Goal: Answer question/provide support: Share knowledge or assist other users

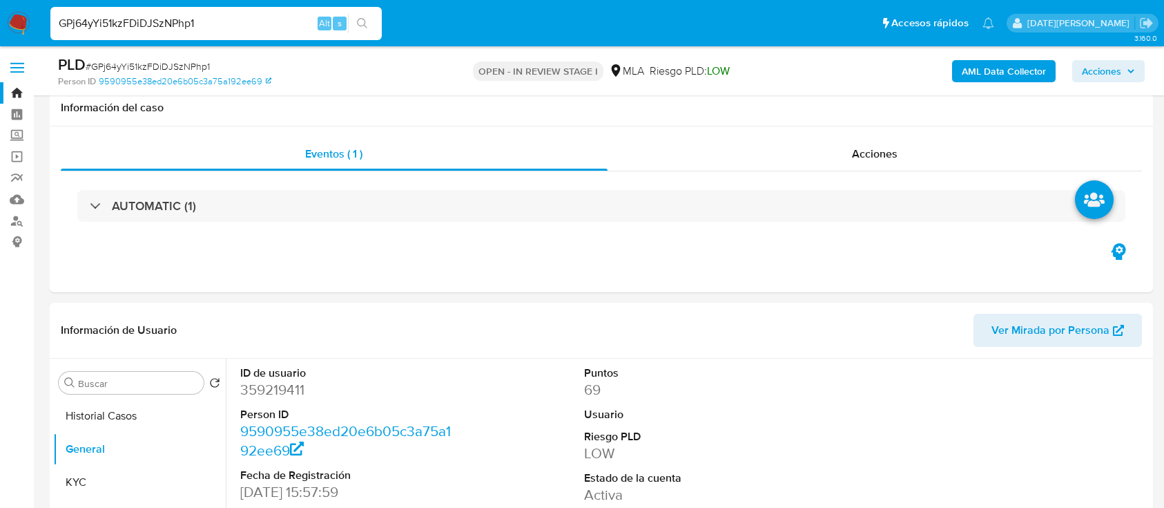
select select "10"
type input "GPj64yYi51kzFDiDJSzNPhp1"
click at [367, 23] on icon "search-icon" at bounding box center [362, 23] width 11 height 11
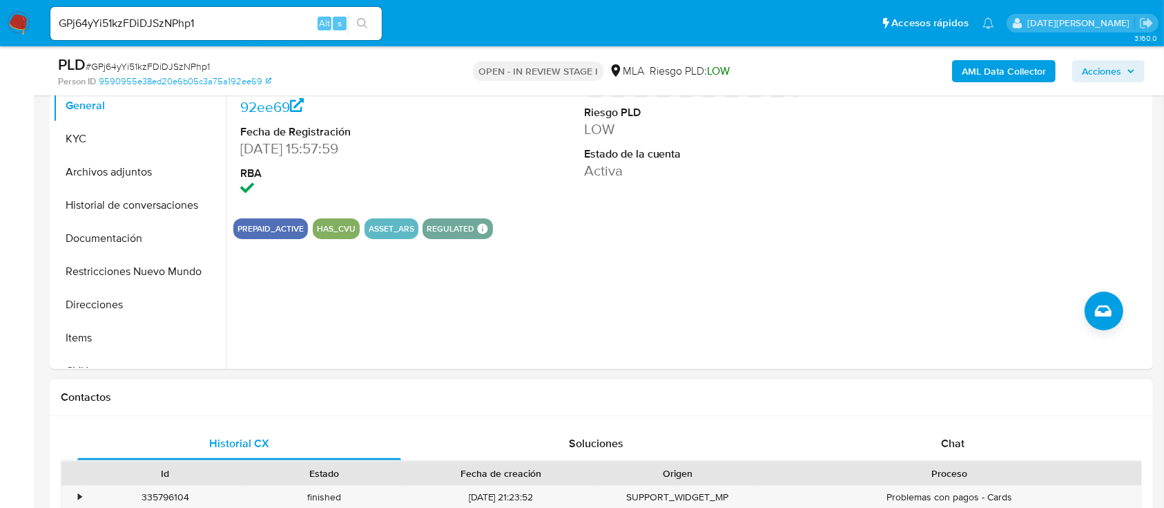
scroll to position [553, 0]
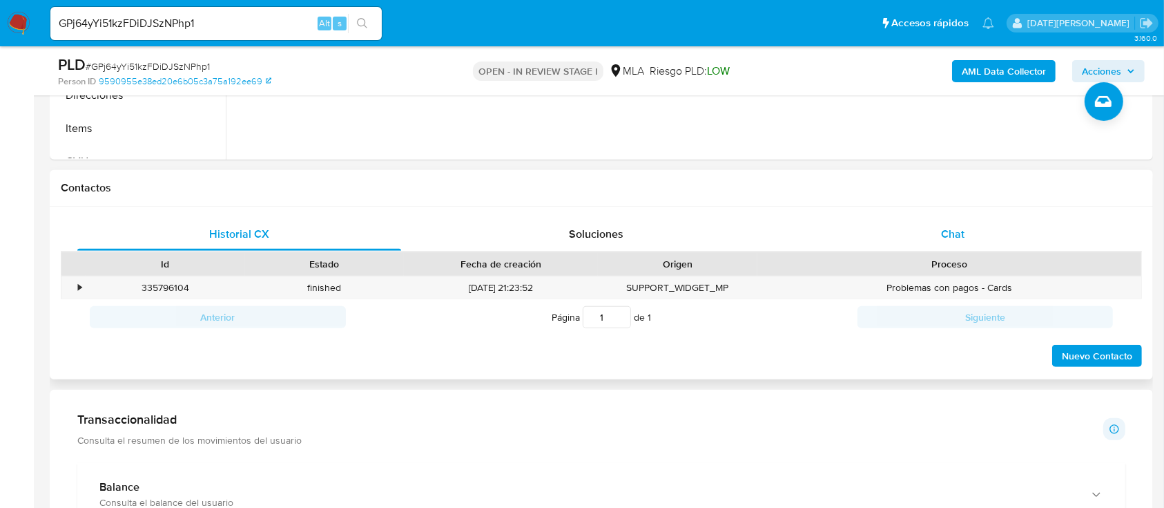
click at [948, 226] on span "Chat" at bounding box center [952, 234] width 23 height 16
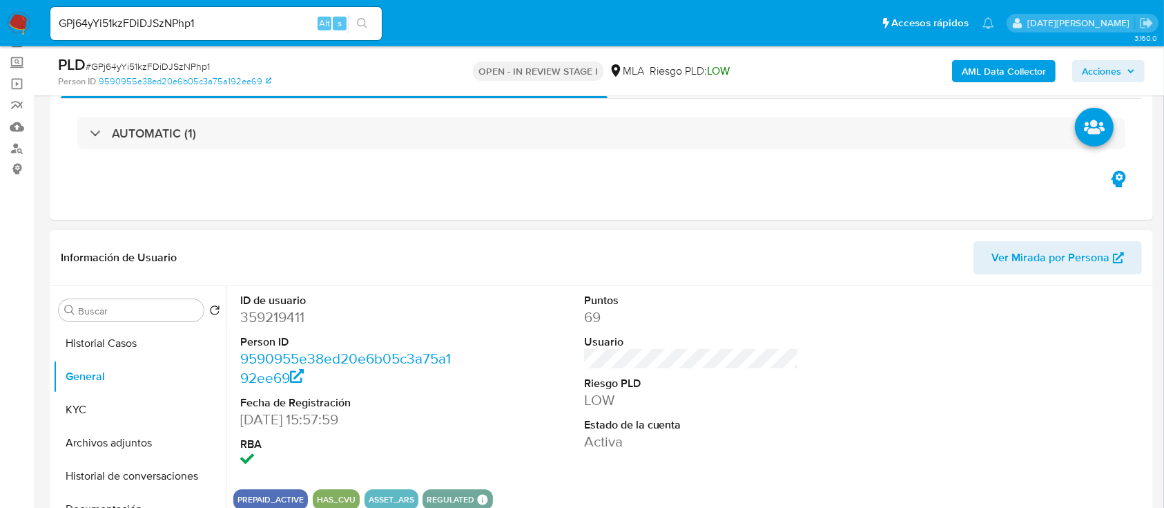
scroll to position [184, 0]
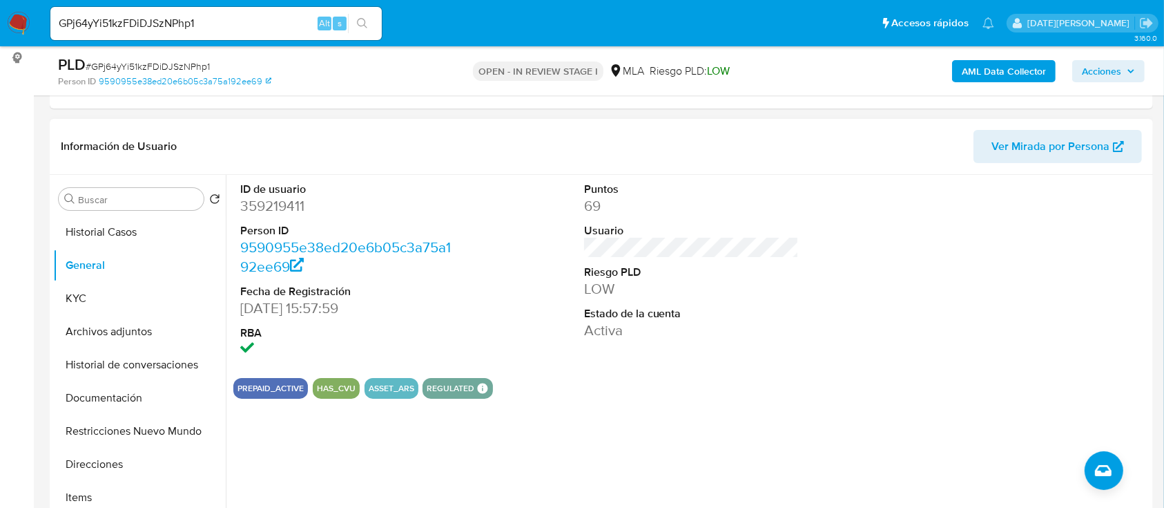
click at [296, 207] on dd "359219411" at bounding box center [347, 205] width 215 height 19
copy dd "359219411"
click at [477, 17] on ul "Pausado Ver notificaciones GPj64yYi51kzFDiDJSzNPhp1 Alt s Accesos rápidos Presi…" at bounding box center [523, 23] width 958 height 35
click at [289, 206] on dd "359219411" at bounding box center [347, 205] width 215 height 19
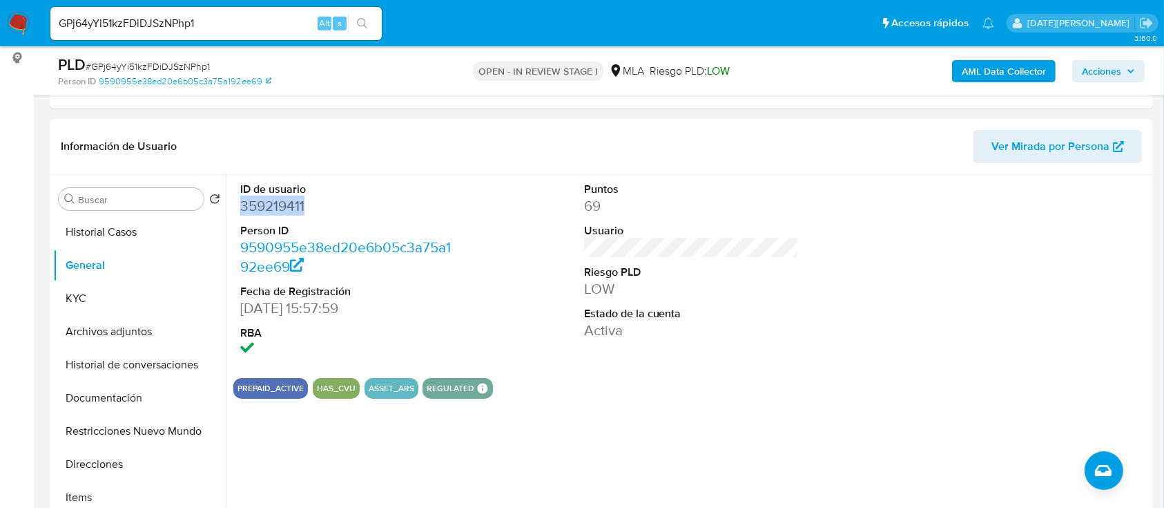
click at [289, 206] on dd "359219411" at bounding box center [347, 205] width 215 height 19
copy dd "359219411"
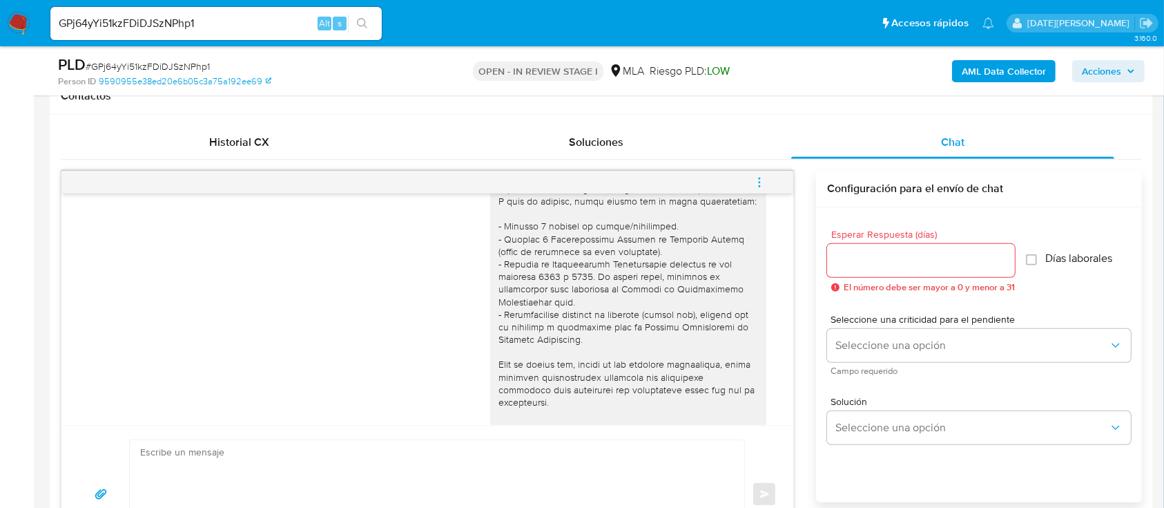
scroll to position [630, 0]
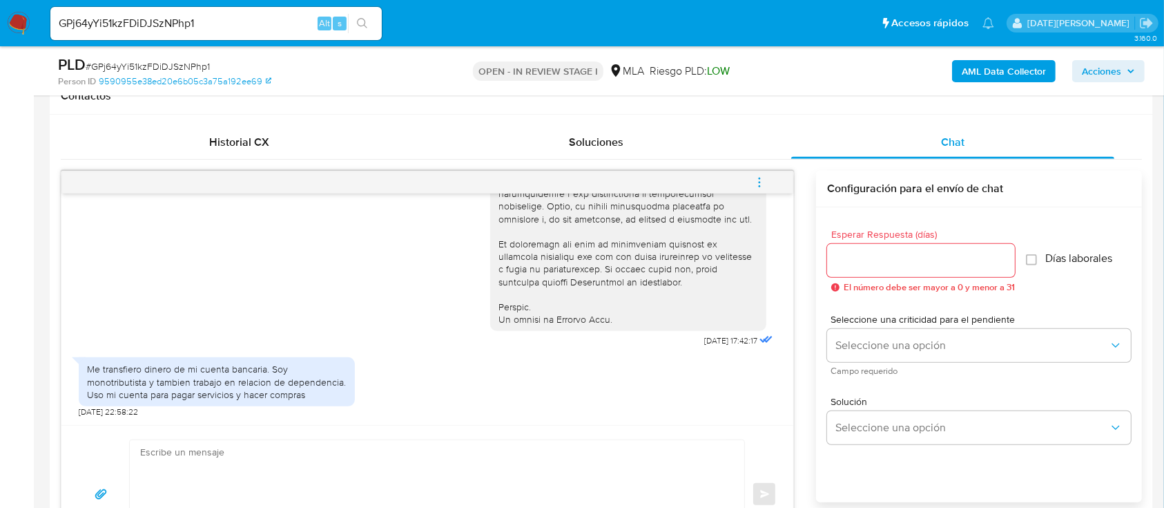
click at [269, 453] on textarea at bounding box center [433, 494] width 587 height 108
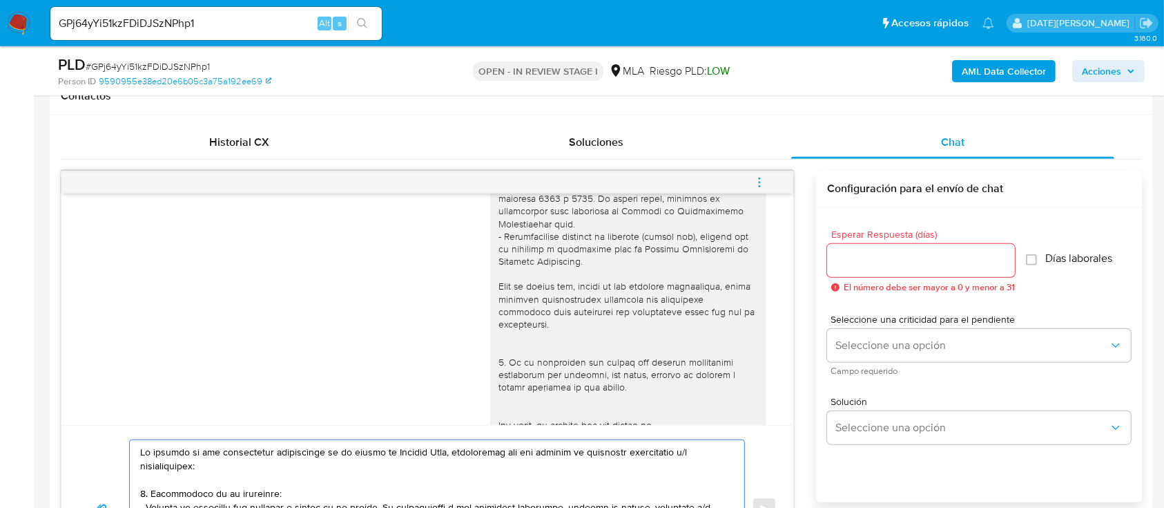
scroll to position [184, 0]
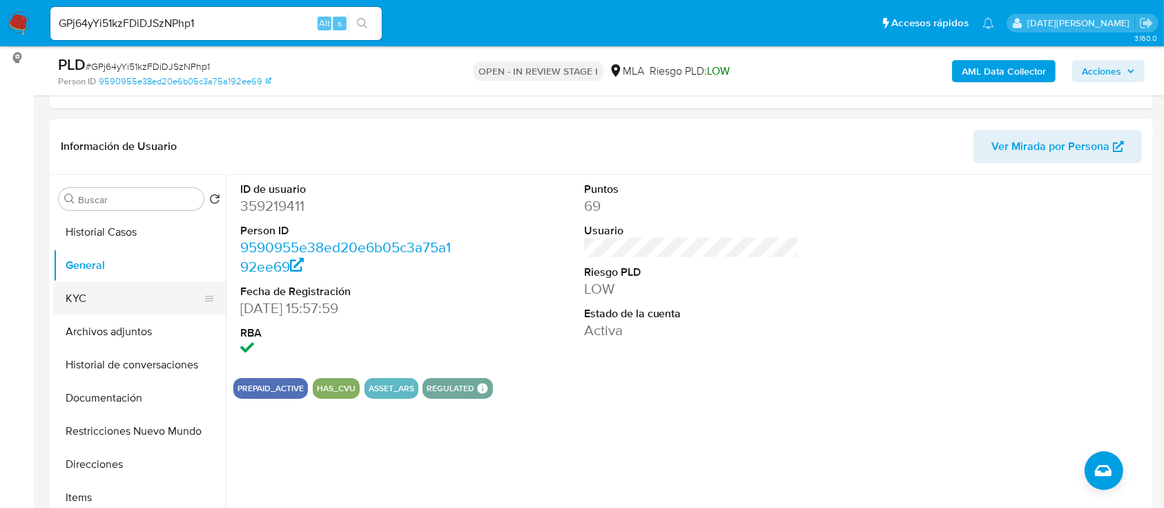
drag, startPoint x: 94, startPoint y: 300, endPoint x: 111, endPoint y: 294, distance: 17.7
click at [94, 300] on button "KYC" at bounding box center [134, 298] width 162 height 33
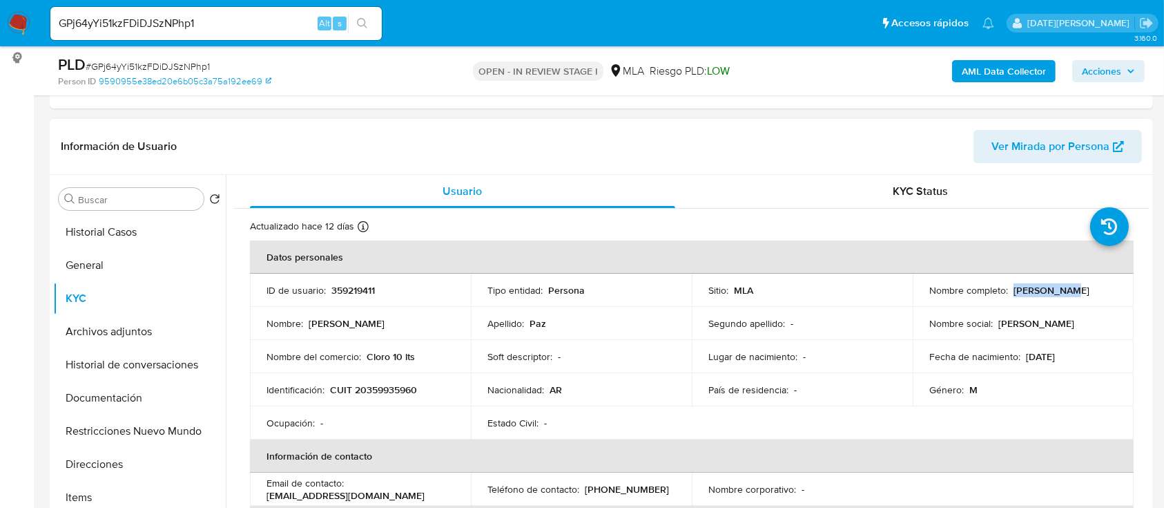
drag, startPoint x: 1008, startPoint y: 290, endPoint x: 1067, endPoint y: 290, distance: 58.7
click at [1067, 290] on div "Nombre completo : [PERSON_NAME]" at bounding box center [1024, 290] width 188 height 12
copy p "[PERSON_NAME]"
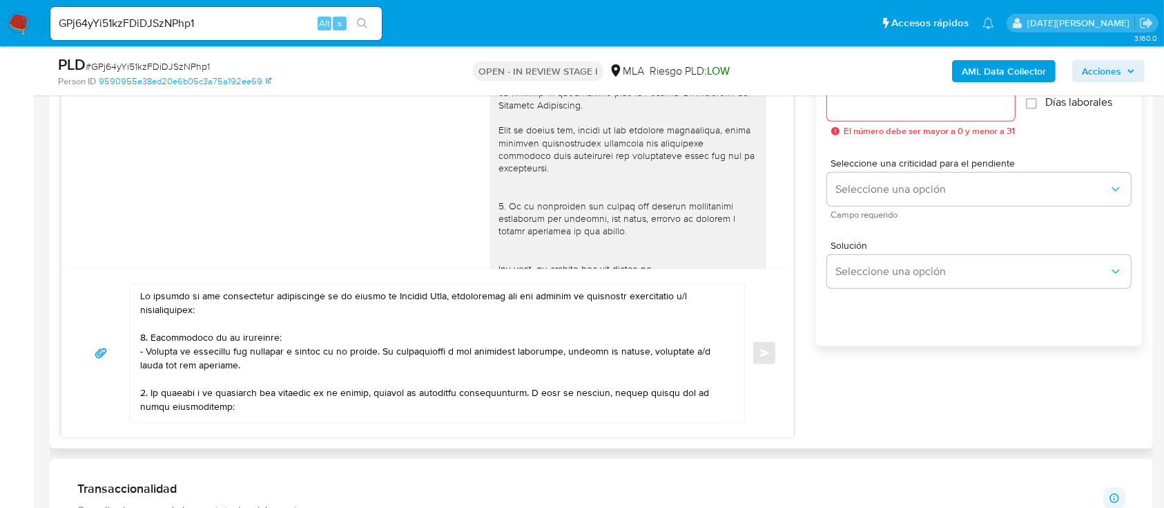
scroll to position [829, 0]
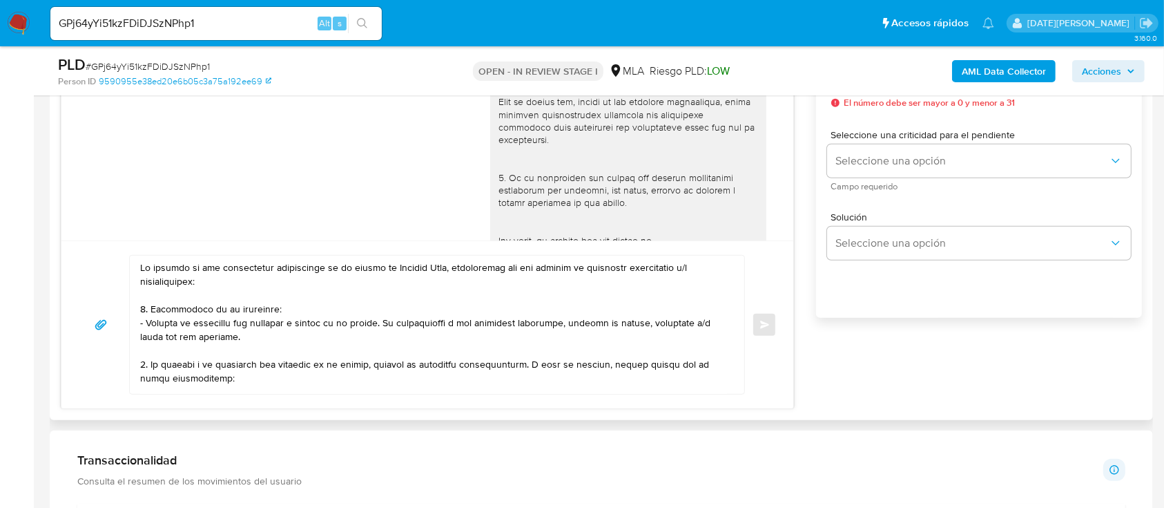
click at [140, 269] on textarea at bounding box center [433, 325] width 587 height 138
paste textarea "[PERSON_NAME]"
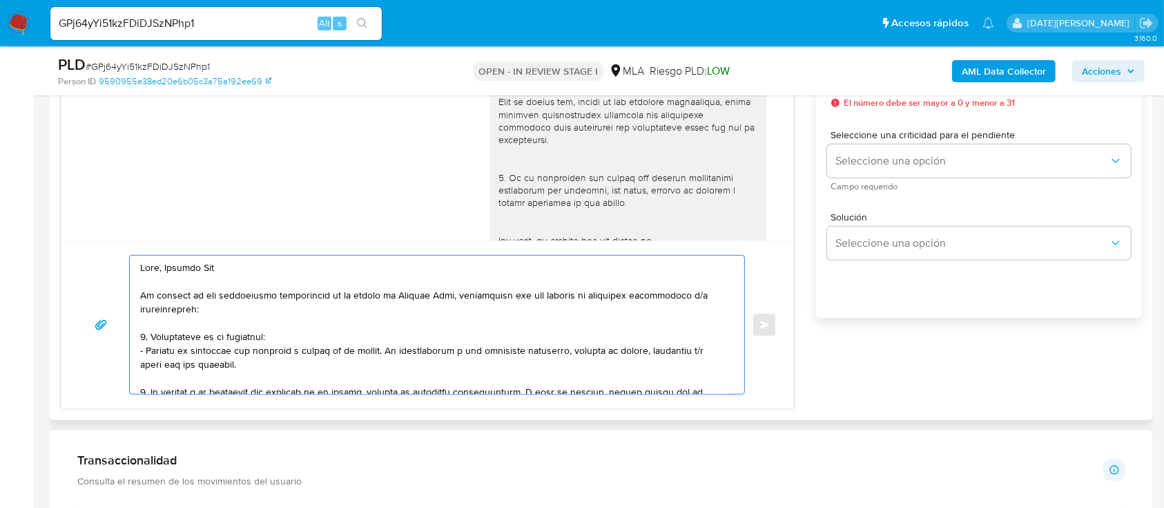
click at [356, 247] on div "Enviar" at bounding box center [427, 324] width 732 height 168
click at [332, 258] on textarea at bounding box center [433, 325] width 587 height 138
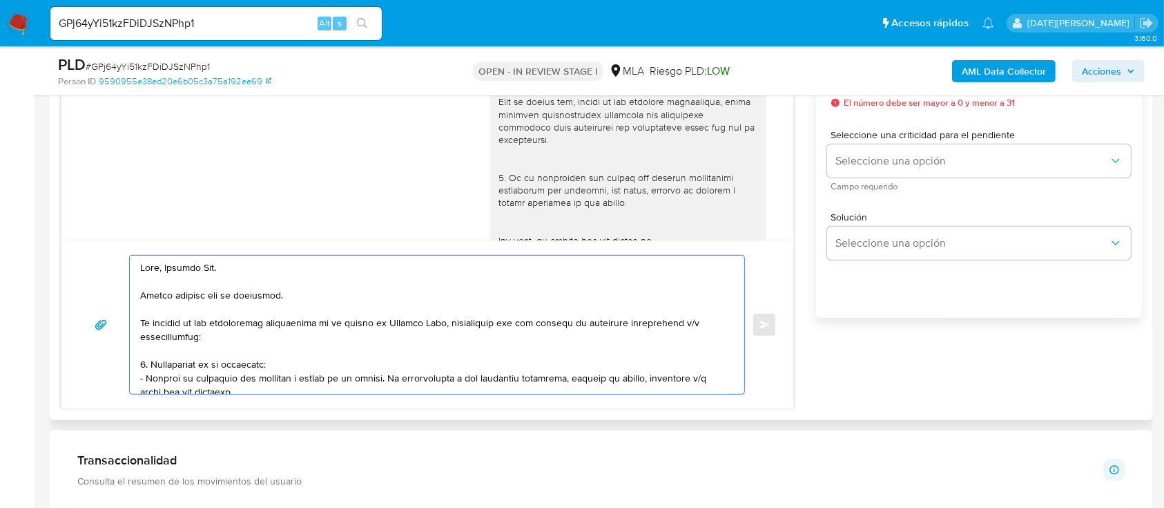
click at [492, 327] on textarea at bounding box center [433, 325] width 587 height 138
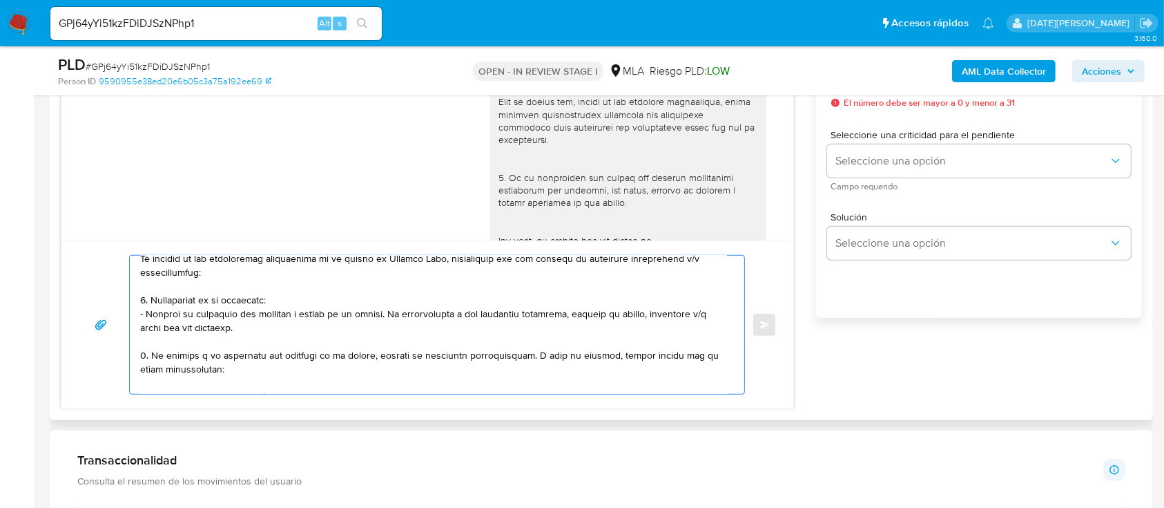
scroll to position [92, 0]
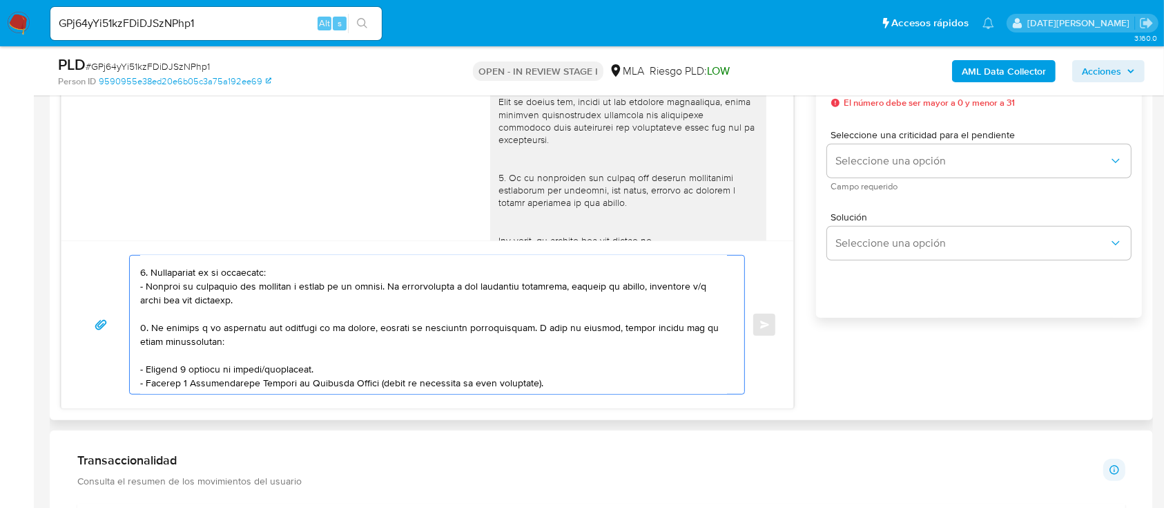
click at [410, 303] on textarea at bounding box center [433, 325] width 587 height 138
drag, startPoint x: 149, startPoint y: 271, endPoint x: 149, endPoint y: 329, distance: 57.3
click at [149, 329] on textarea at bounding box center [433, 325] width 587 height 138
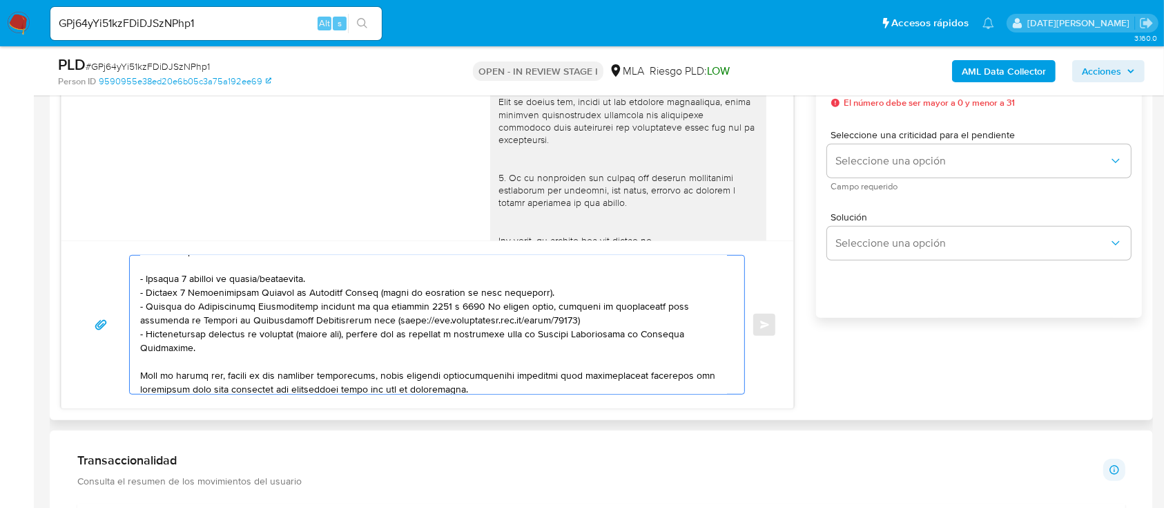
click at [192, 291] on textarea at bounding box center [433, 325] width 587 height 138
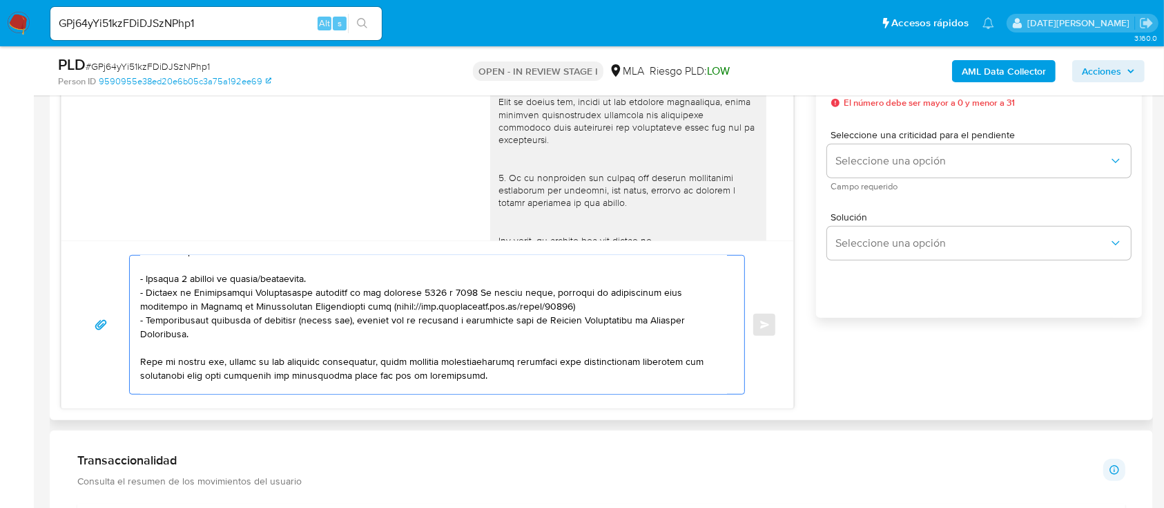
drag, startPoint x: 142, startPoint y: 323, endPoint x: 199, endPoint y: 332, distance: 57.3
click at [199, 332] on textarea at bounding box center [433, 325] width 587 height 138
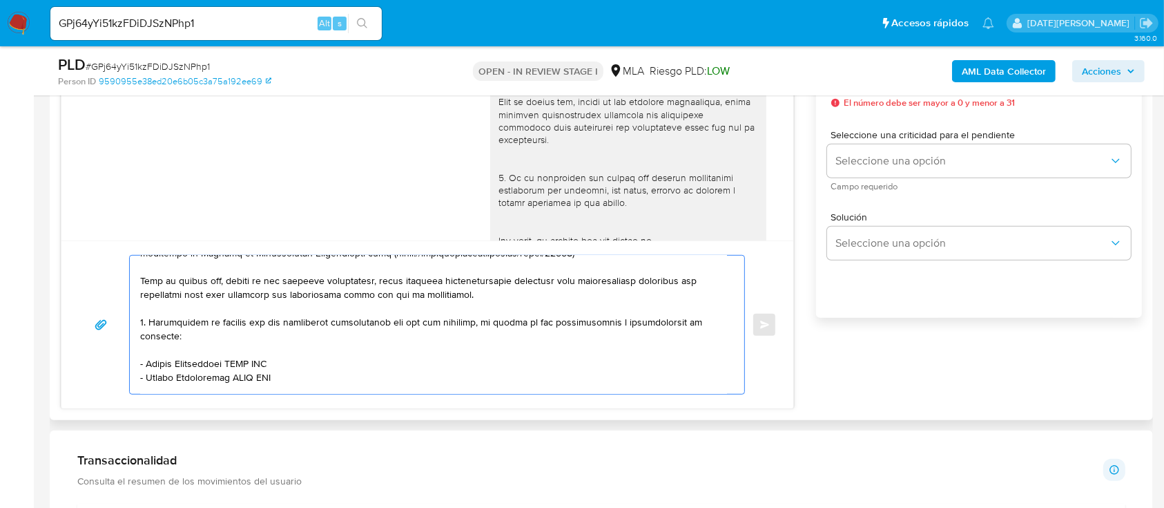
scroll to position [220, 0]
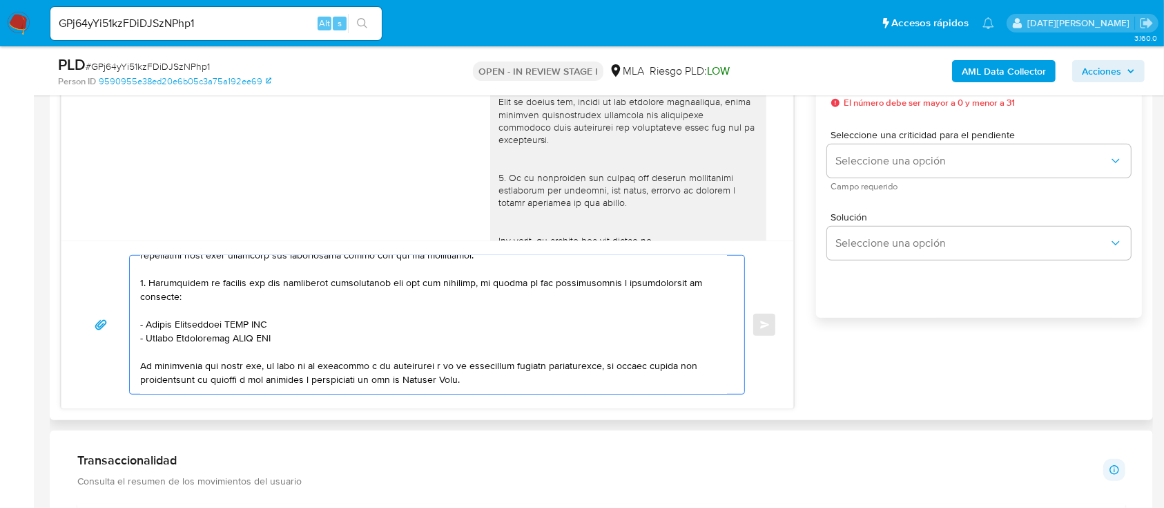
click at [146, 288] on textarea at bounding box center [433, 325] width 587 height 138
drag, startPoint x: 148, startPoint y: 329, endPoint x: 301, endPoint y: 332, distance: 153.4
click at [301, 332] on textarea at bounding box center [433, 325] width 587 height 138
paste textarea "Organizacion Sur Sa"
drag, startPoint x: 148, startPoint y: 343, endPoint x: 279, endPoint y: 342, distance: 131.2
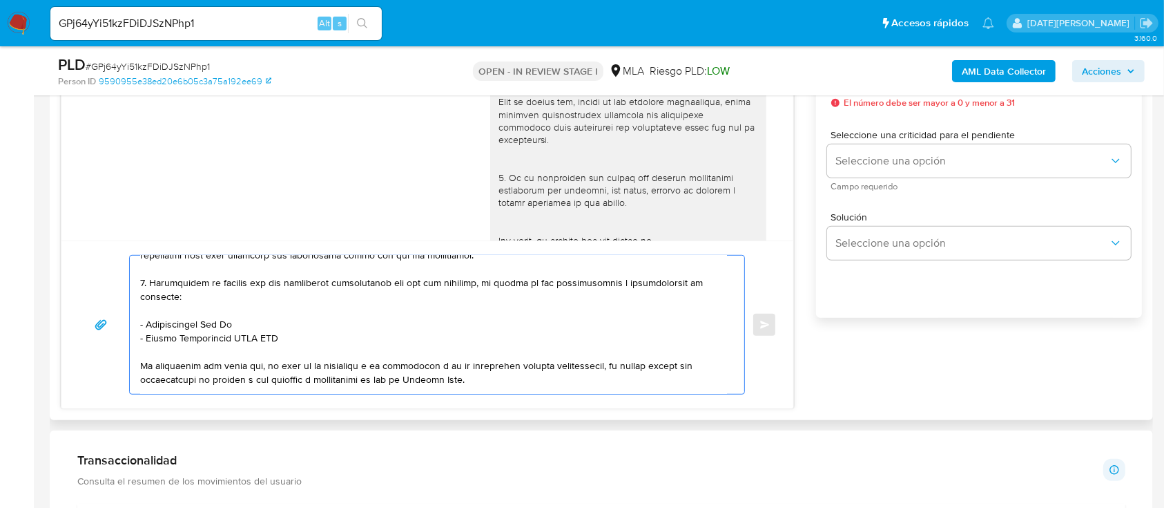
click at [279, 342] on textarea at bounding box center [433, 325] width 587 height 138
paste textarea "[PERSON_NAME]"
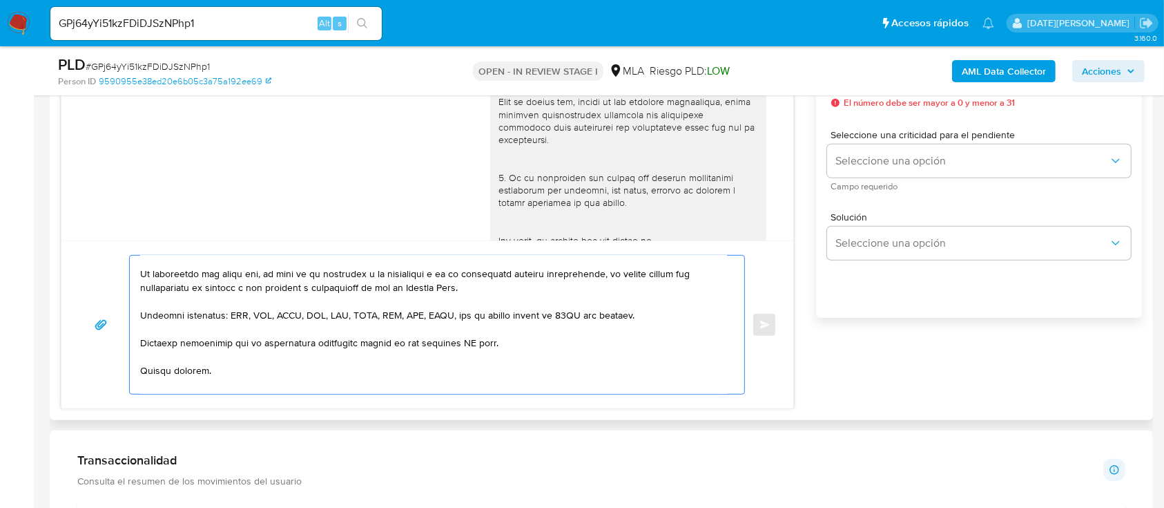
click at [470, 349] on textarea at bounding box center [433, 325] width 587 height 138
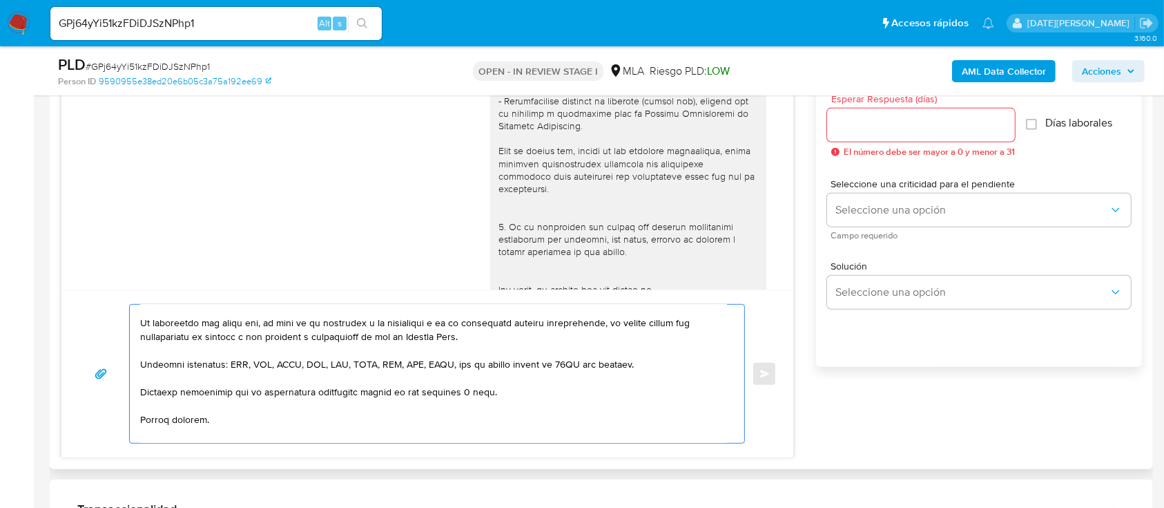
scroll to position [644, 0]
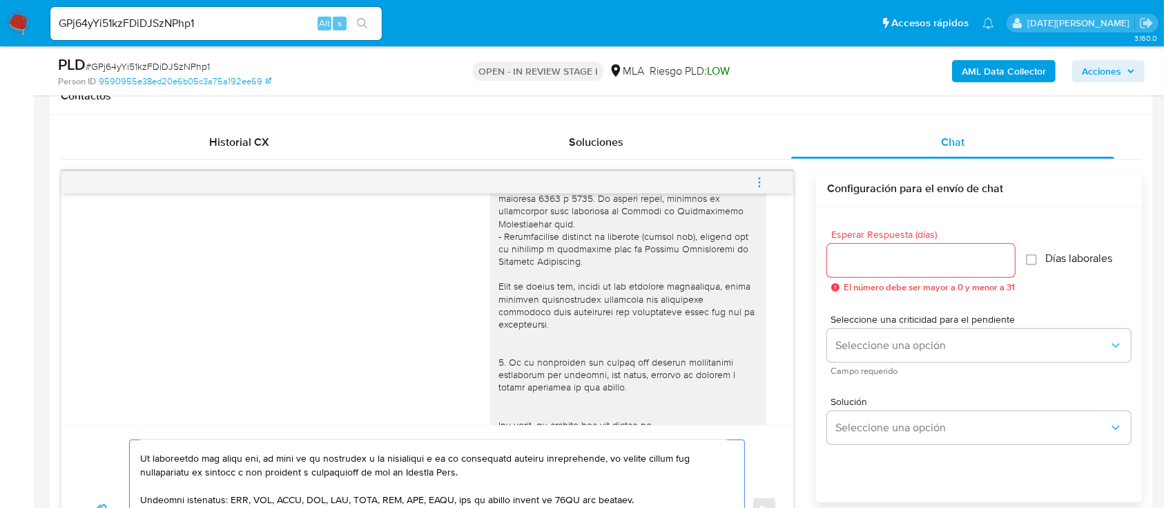
type textarea "Lore, Ipsumdo Sit. Ametco adipisc eli se doeiusmod. Te incidid ut lab etdolorem…"
click at [884, 257] on input "Esperar Respuesta (días)" at bounding box center [921, 260] width 188 height 18
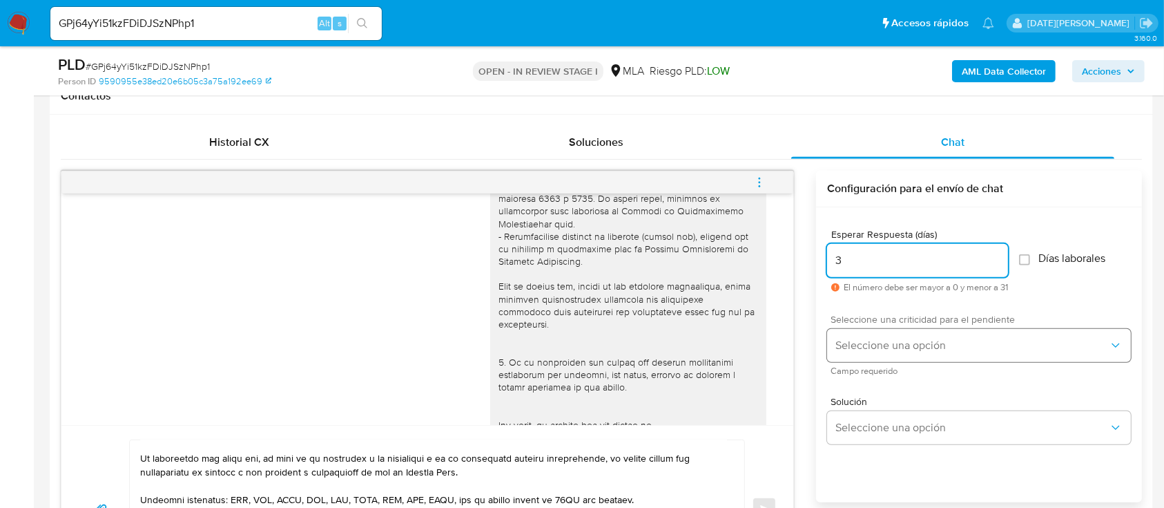
type input "3"
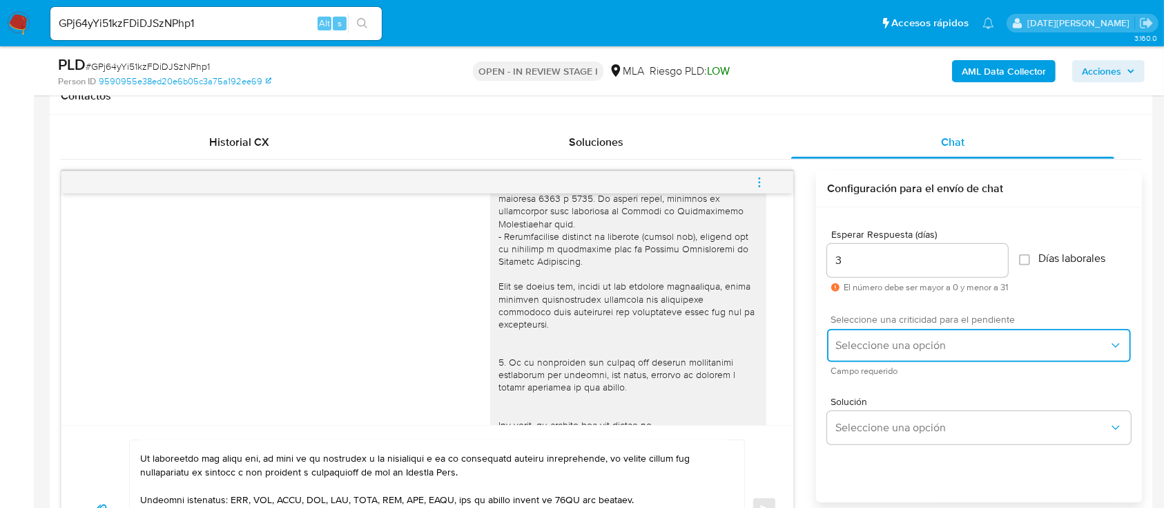
click at [928, 344] on span "Seleccione una opción" at bounding box center [972, 345] width 273 height 14
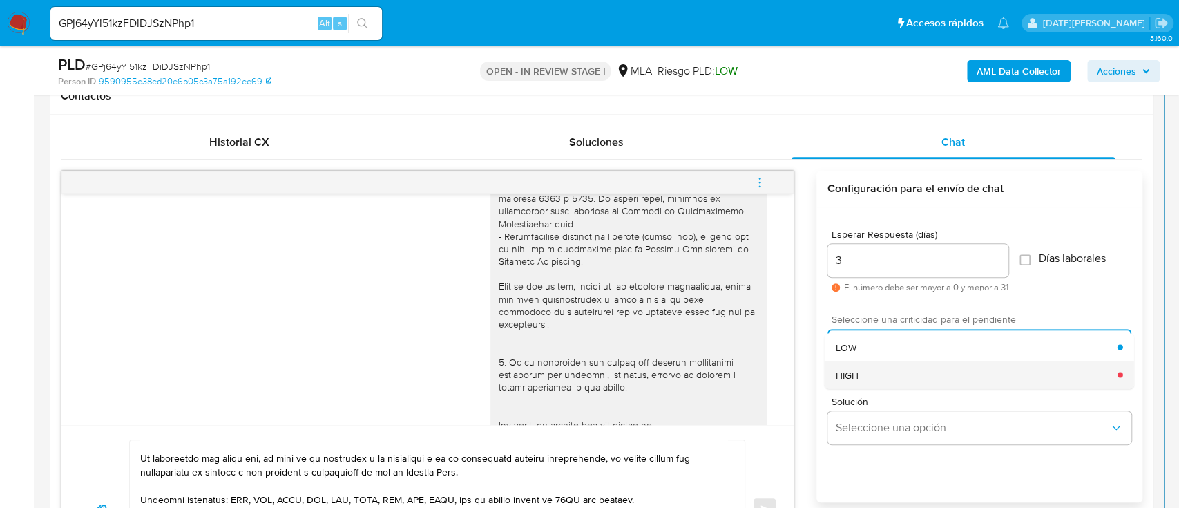
click at [884, 372] on div "HIGH" at bounding box center [977, 375] width 282 height 28
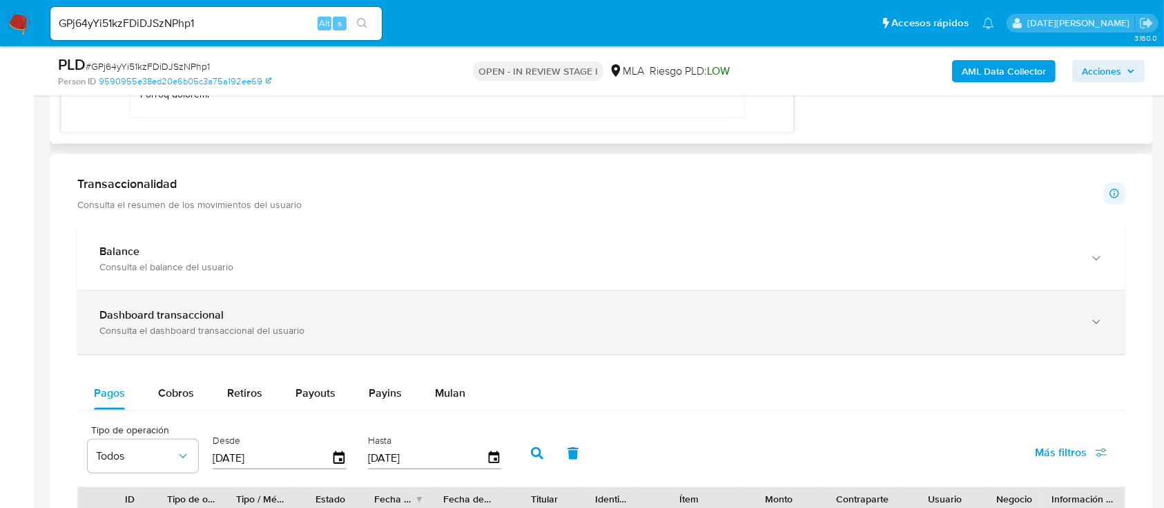
scroll to position [921, 0]
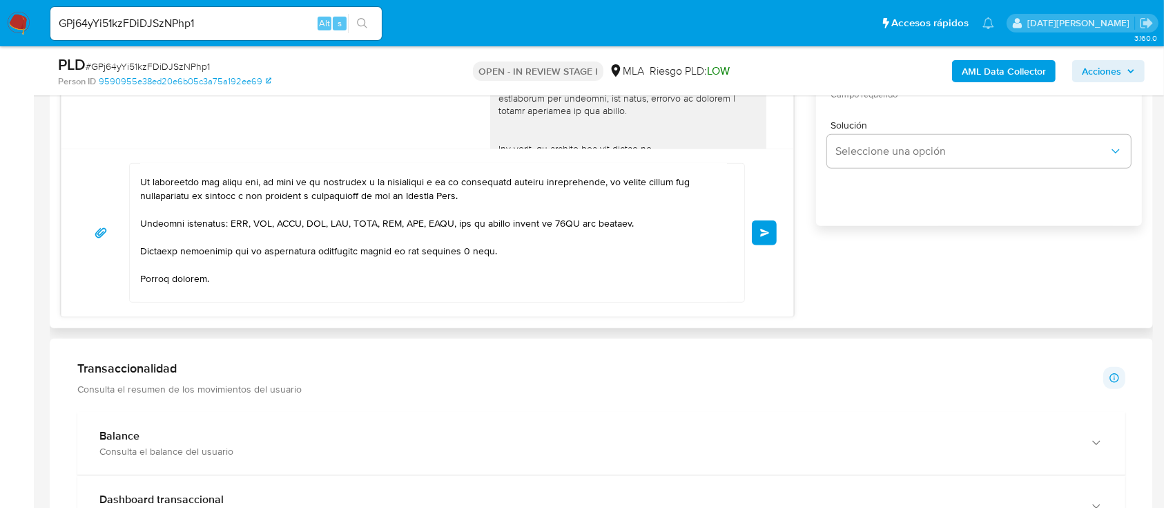
click at [765, 235] on span "Enviar" at bounding box center [765, 233] width 10 height 8
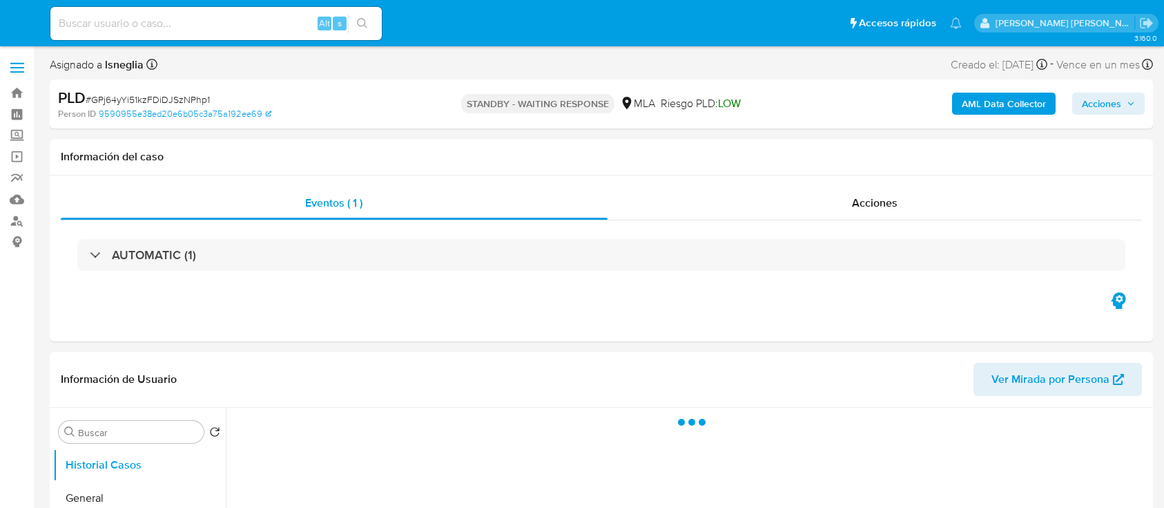
select select "10"
